Goal: Find specific page/section: Find specific page/section

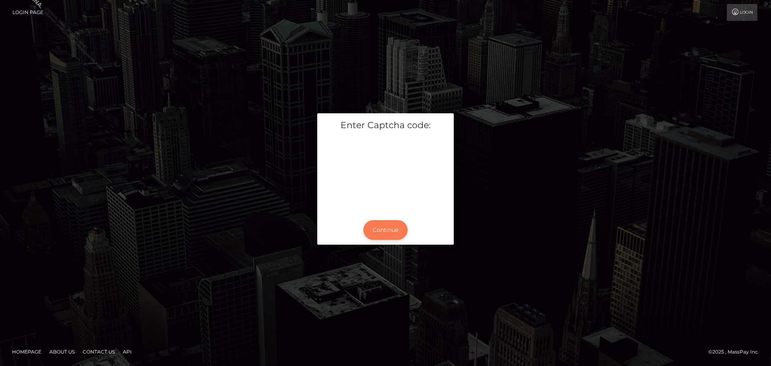
click at [399, 230] on button "Continue" at bounding box center [386, 230] width 44 height 20
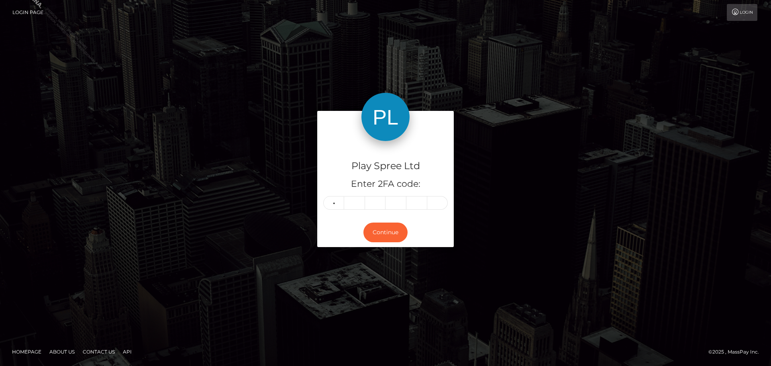
type input "3"
type input "8"
type input "1"
type input "7"
type input "0"
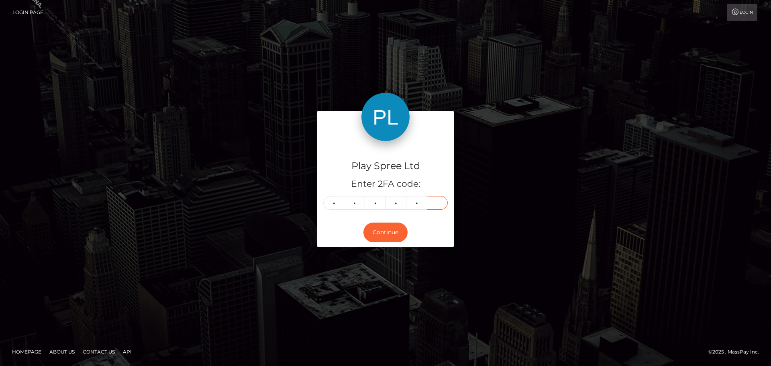
type input "2"
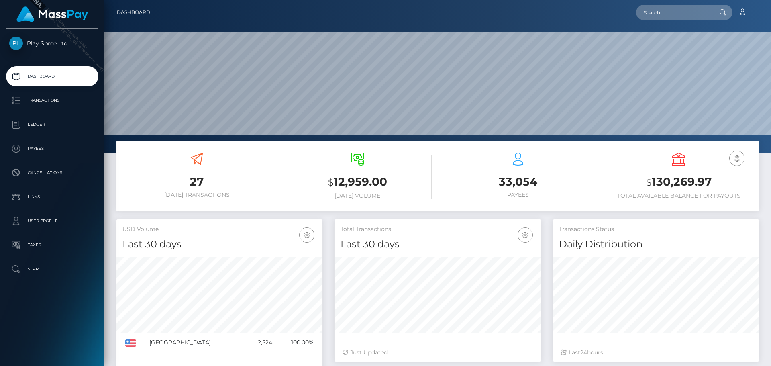
scroll to position [143, 207]
click at [691, 14] on input "text" at bounding box center [674, 12] width 76 height 15
paste input "becd59a5-2c29-41b1-b1b5-76d260722d2a"
click at [690, 12] on input "becd59a5-2c29-41b1-b1b5-76d260722d2a" at bounding box center [674, 12] width 76 height 15
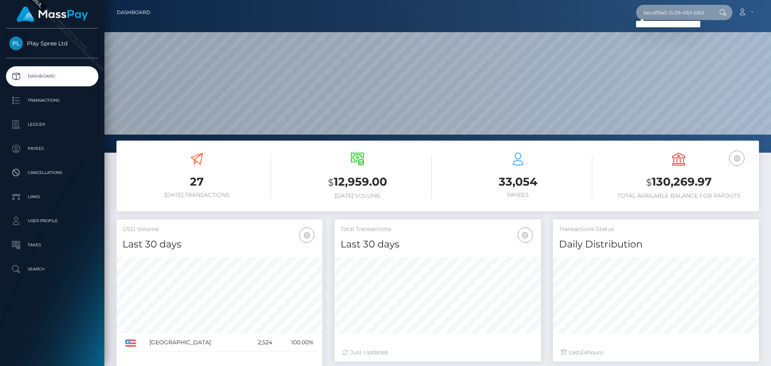
click at [690, 12] on input "becd59a5-2c29-41b1-b1b5-76d260722d2a" at bounding box center [674, 12] width 76 height 15
paste input "451019"
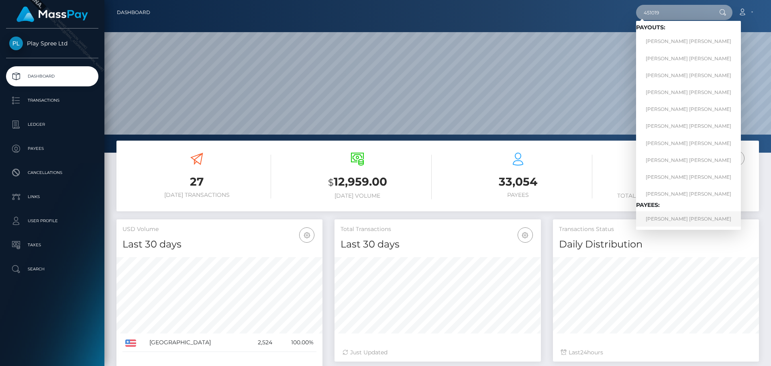
type input "451019"
click at [697, 215] on link "MICHAEL ROBERT HOYT" at bounding box center [688, 218] width 105 height 15
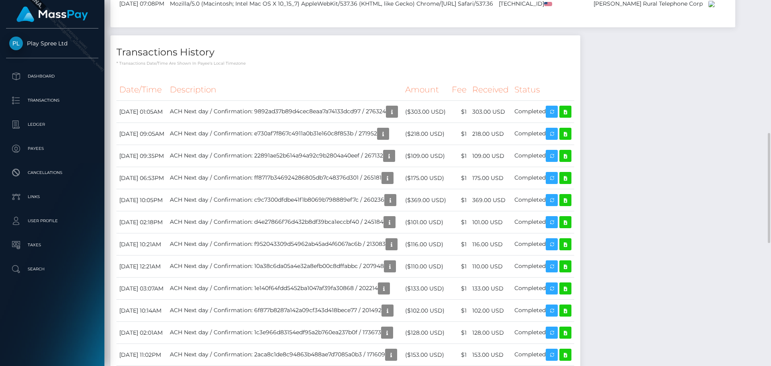
scroll to position [321, 0]
